Goal: Task Accomplishment & Management: Manage account settings

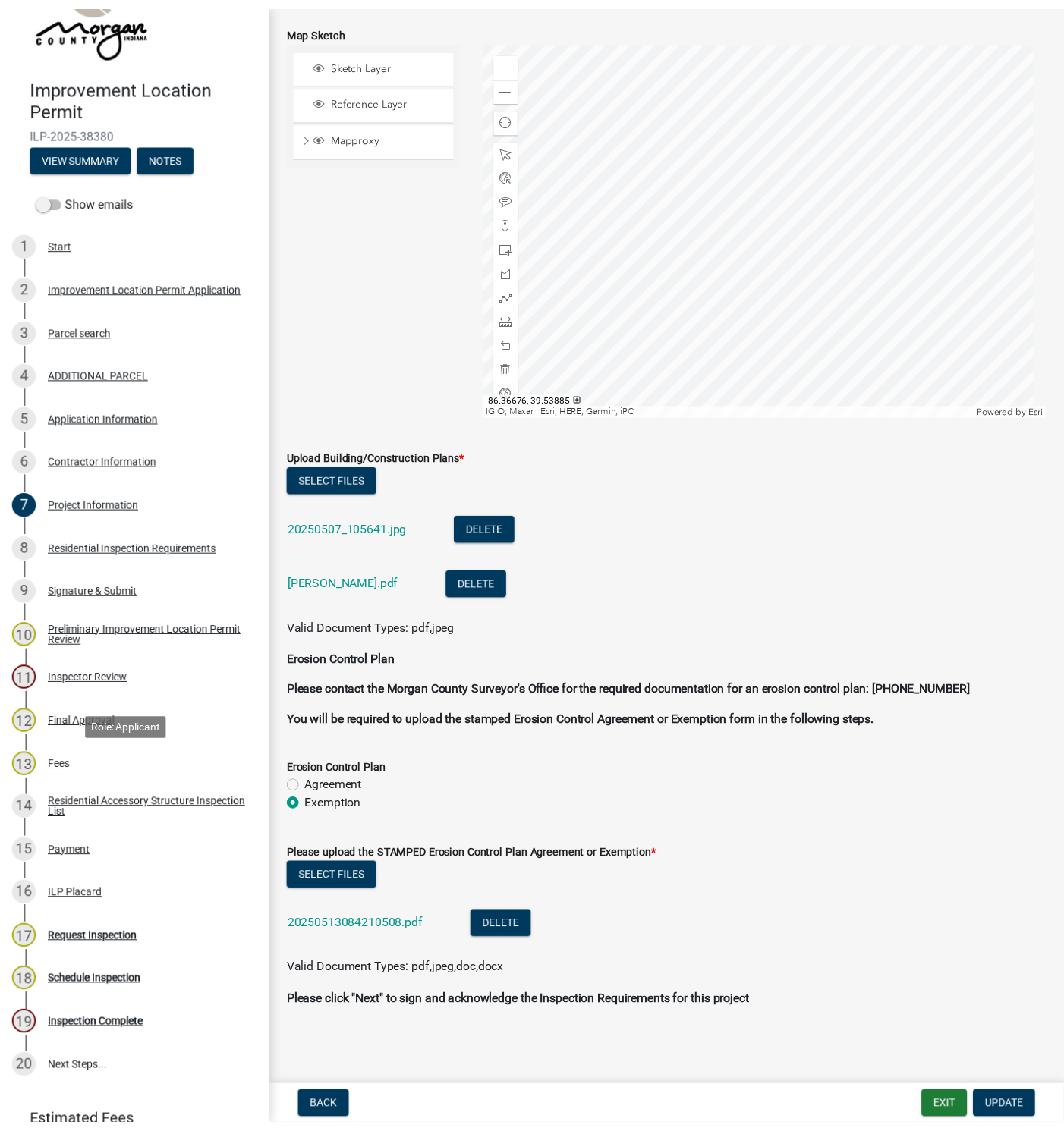
scroll to position [176, 0]
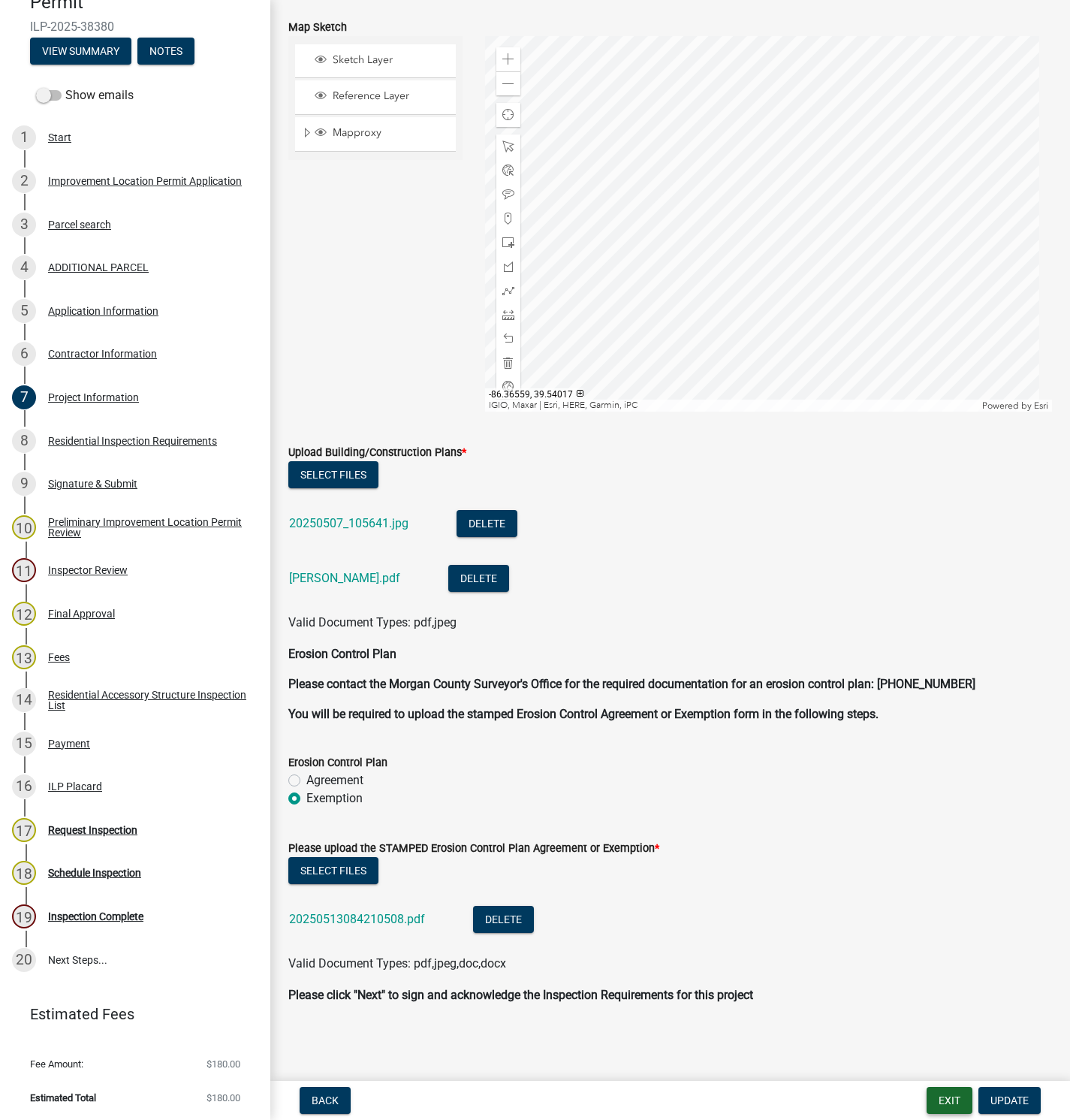
click at [954, 1096] on button "Exit" at bounding box center [949, 1100] width 46 height 27
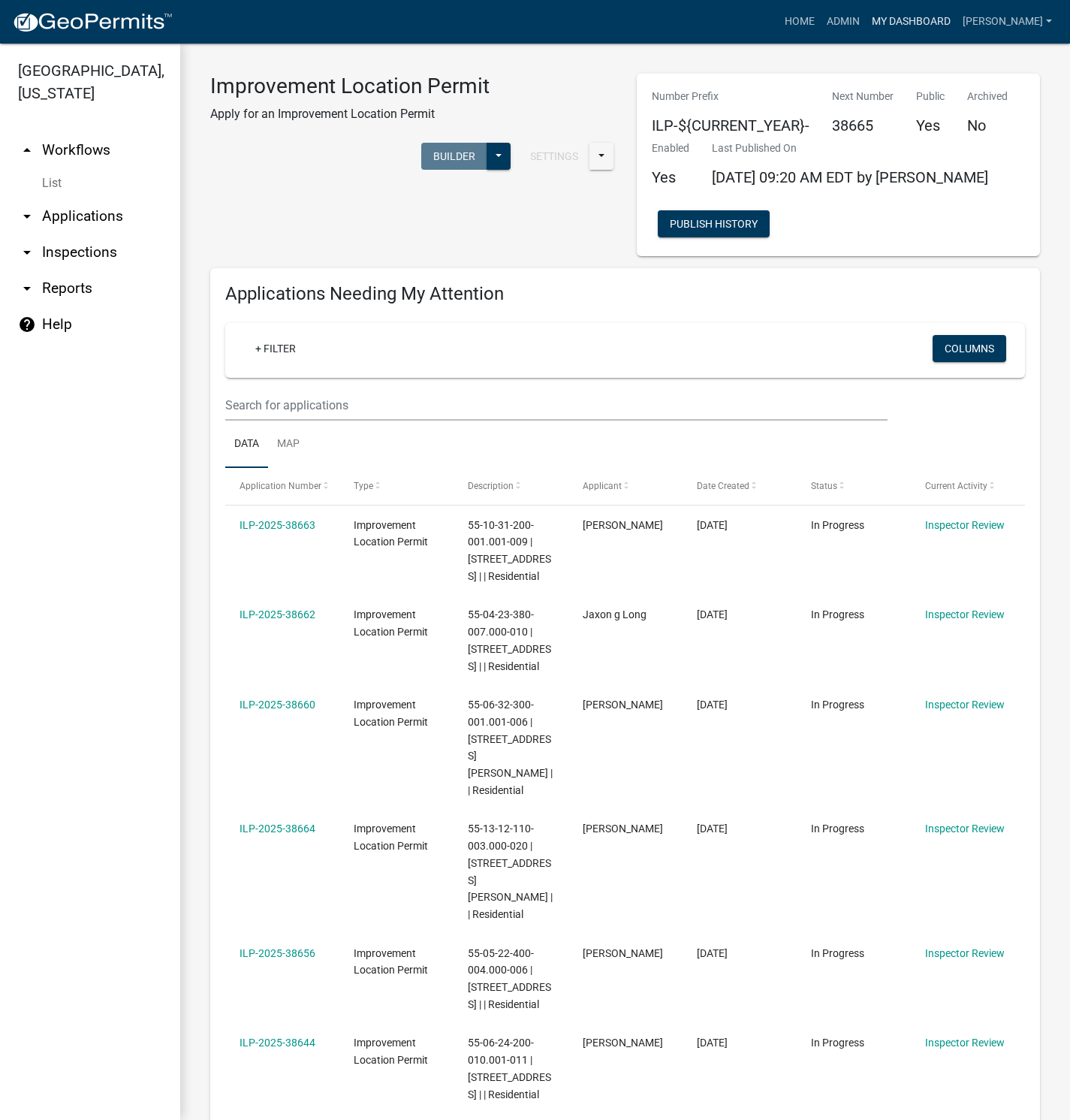
click at [951, 21] on link "My Dashboard" at bounding box center [912, 22] width 91 height 29
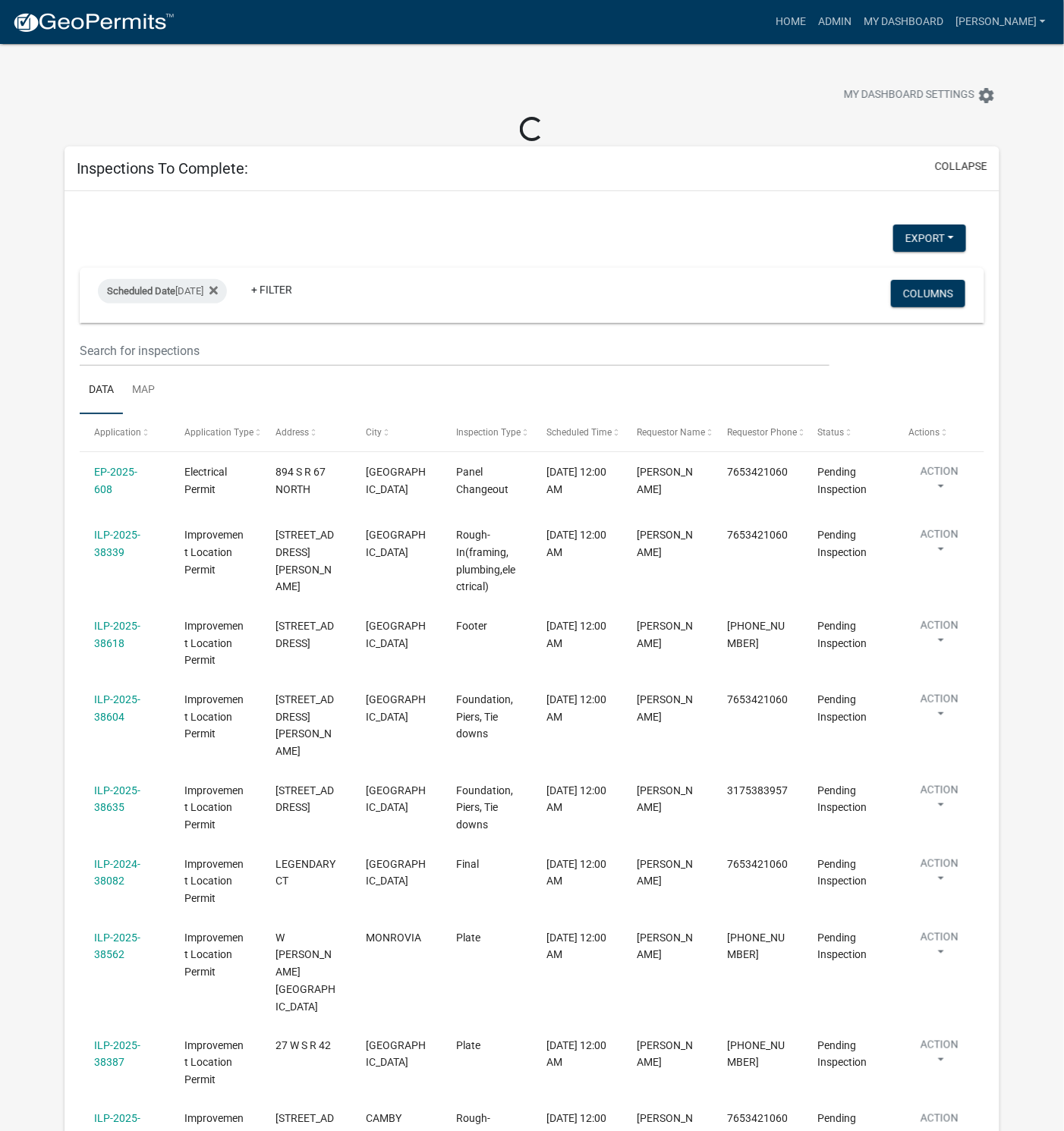
select select "1: 25"
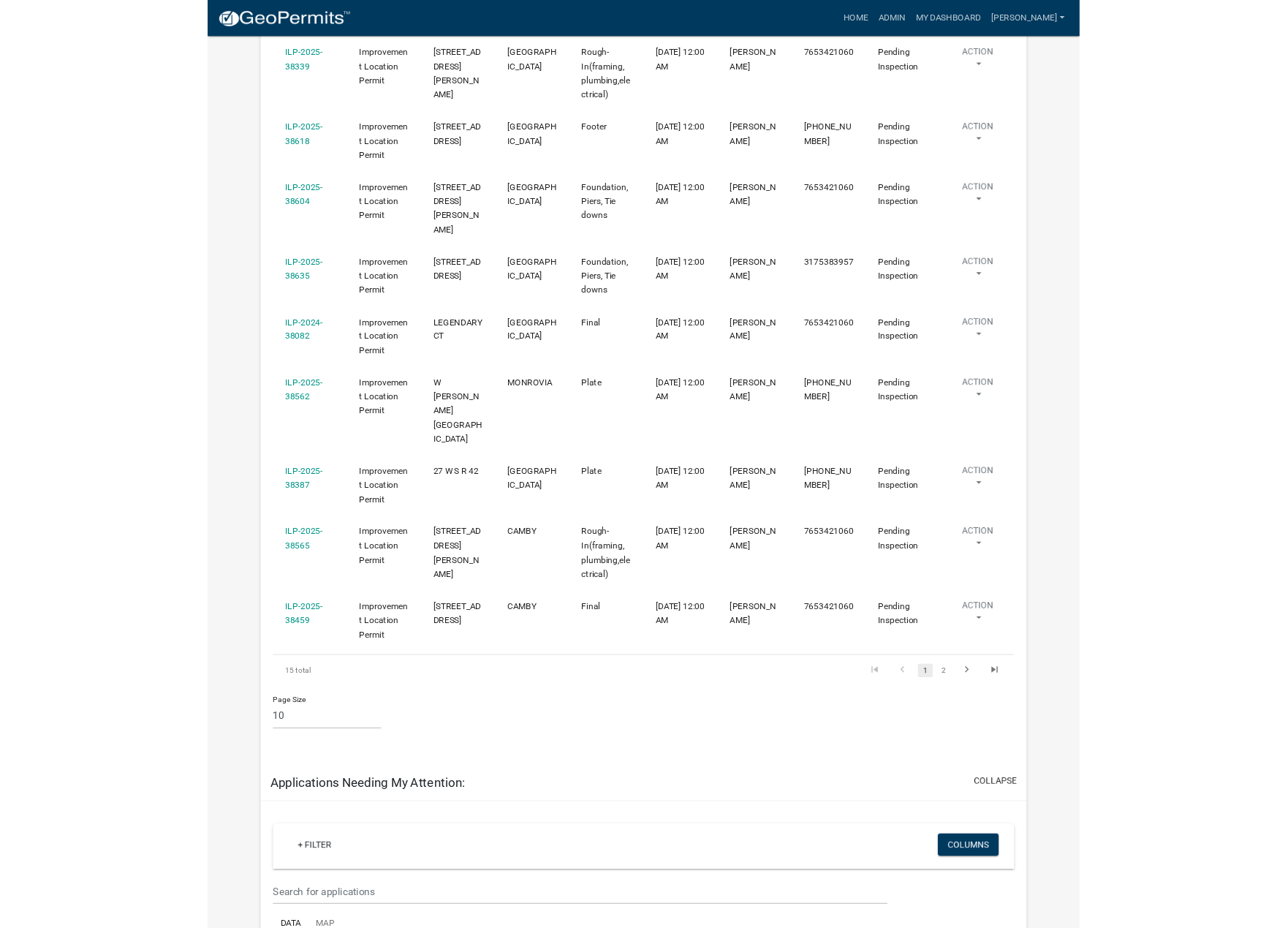
scroll to position [439, 0]
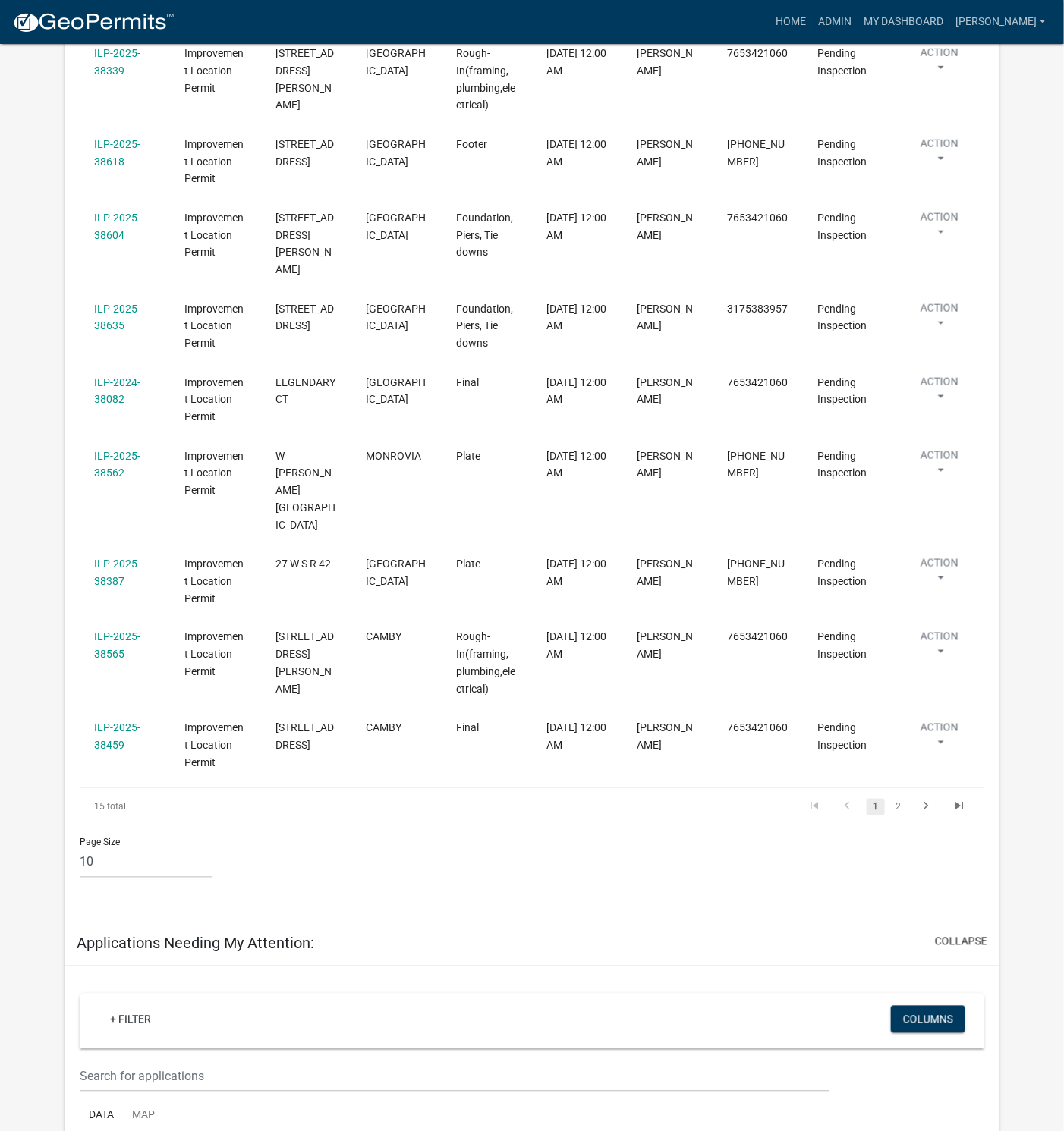
click at [896, 799] on link "2" at bounding box center [898, 807] width 18 height 17
